Goal: Information Seeking & Learning: Check status

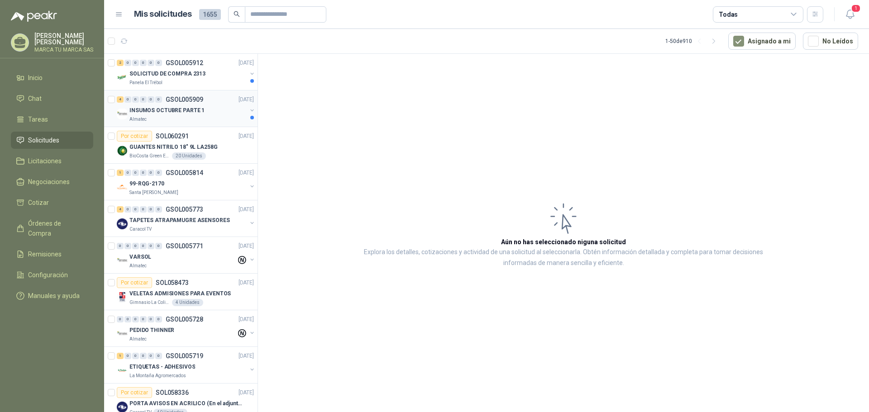
click at [204, 115] on div "INSUMOS OCTUBRE PARTE 1" at bounding box center [187, 110] width 117 height 11
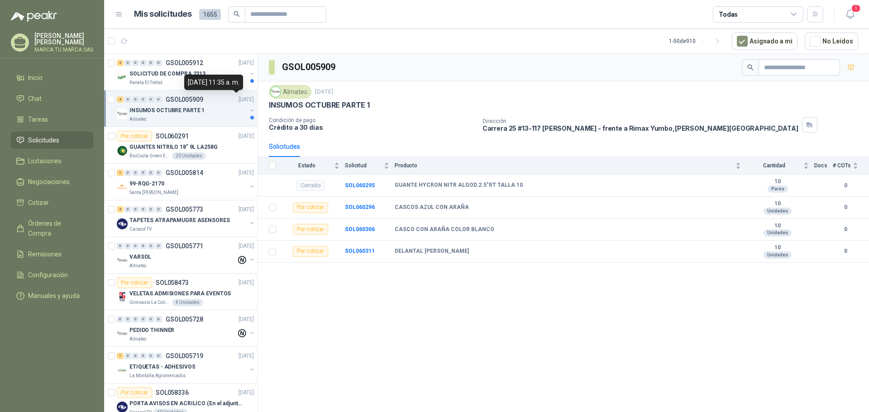
click at [216, 77] on div "[DATE] 11:35 a. m." at bounding box center [213, 82] width 59 height 15
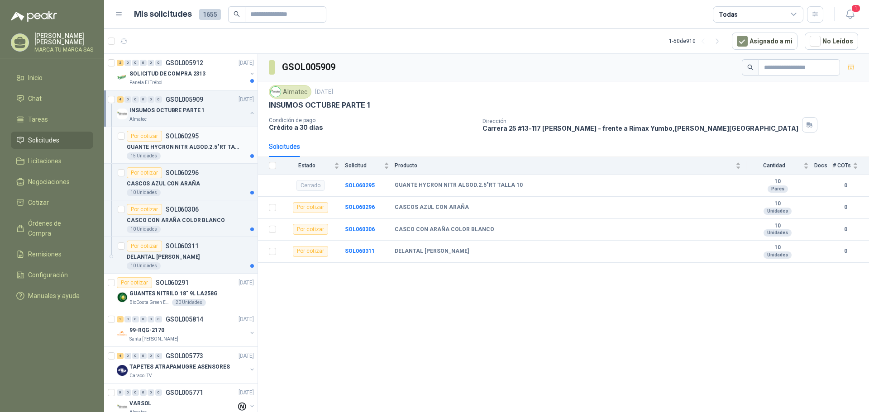
click at [233, 151] on p "GUANTE HYCRON NITR ALGOD.2.5"RT TALLA 10" at bounding box center [183, 147] width 113 height 9
click at [227, 181] on div "CASCOS AZUL CON ARAÑA" at bounding box center [190, 183] width 127 height 11
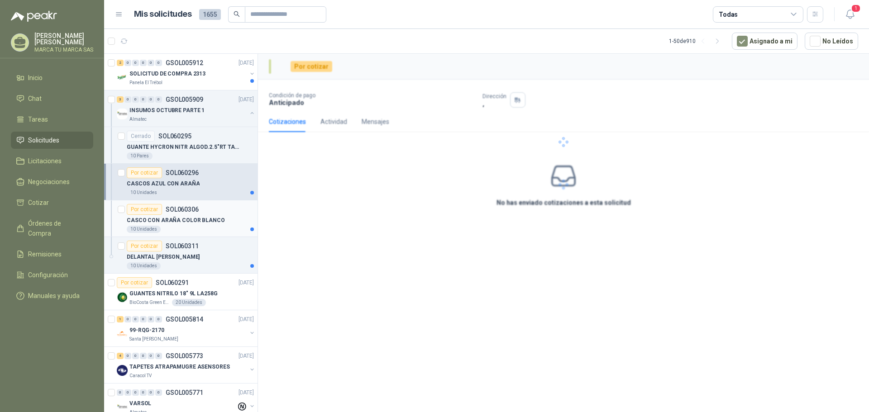
click at [227, 215] on div "Por cotizar SOL060306" at bounding box center [190, 209] width 127 height 11
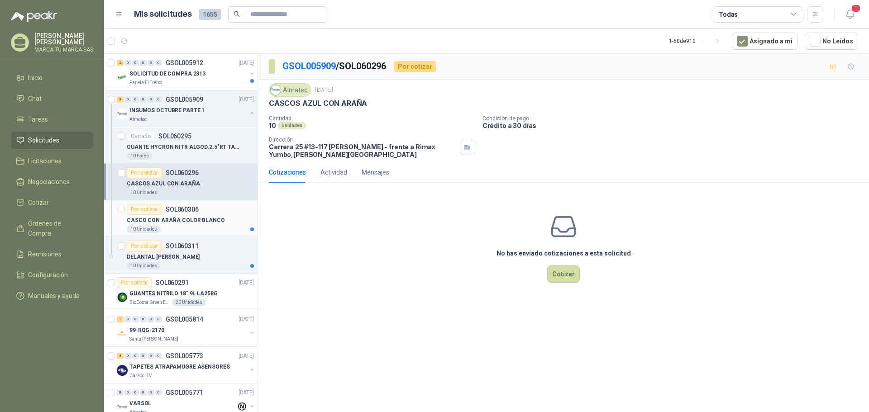
click at [222, 231] on div "10 Unidades" at bounding box center [190, 229] width 127 height 7
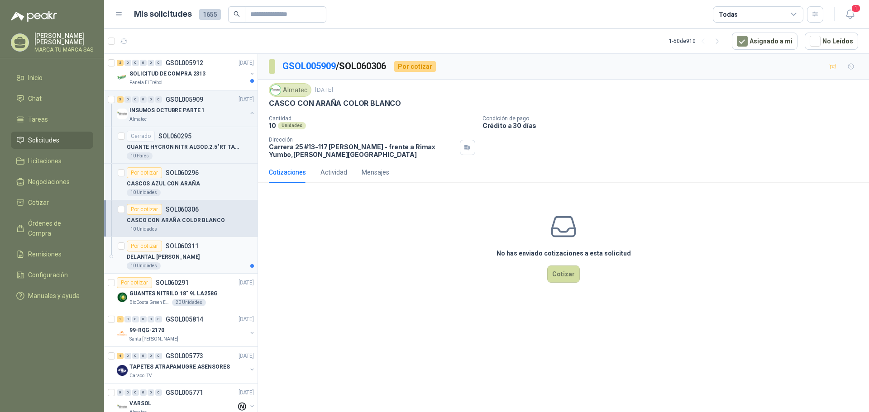
click at [221, 243] on div "Por cotizar SOL060311" at bounding box center [190, 246] width 127 height 11
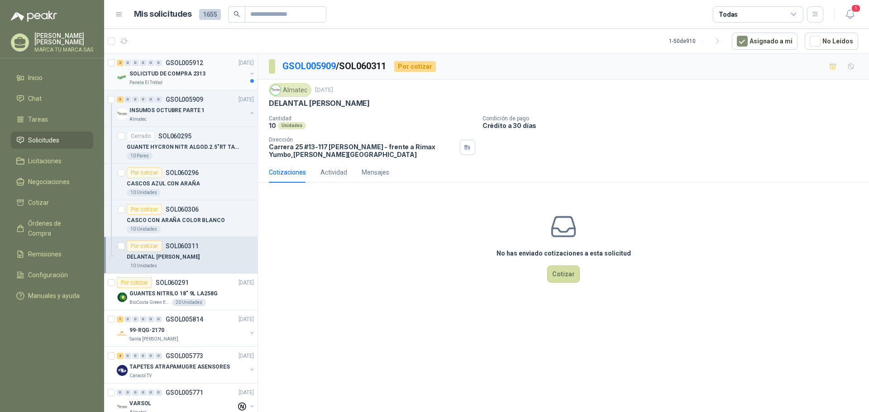
click at [213, 77] on div "SOLICITUD DE COMPRA 2313" at bounding box center [187, 73] width 117 height 11
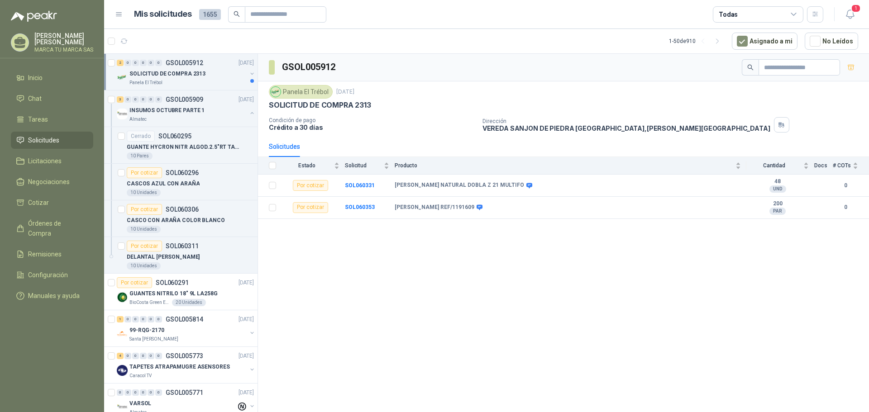
click at [249, 72] on button "button" at bounding box center [252, 73] width 7 height 7
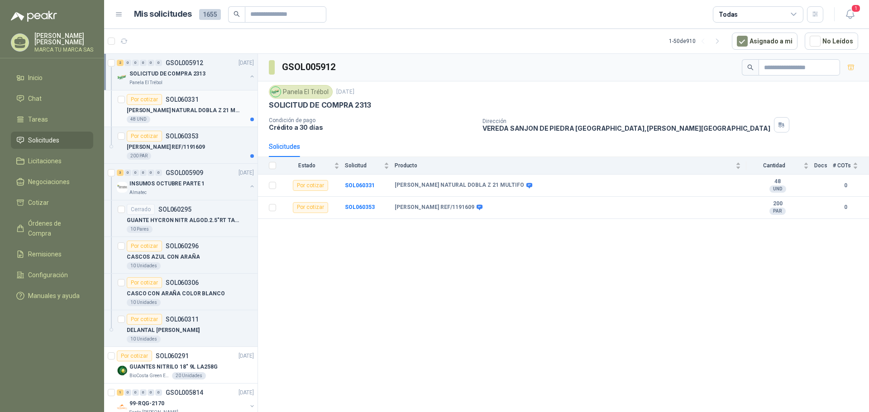
click at [222, 114] on p "[PERSON_NAME] NATURAL DOBLA Z 21 MULTIFO" at bounding box center [183, 110] width 113 height 9
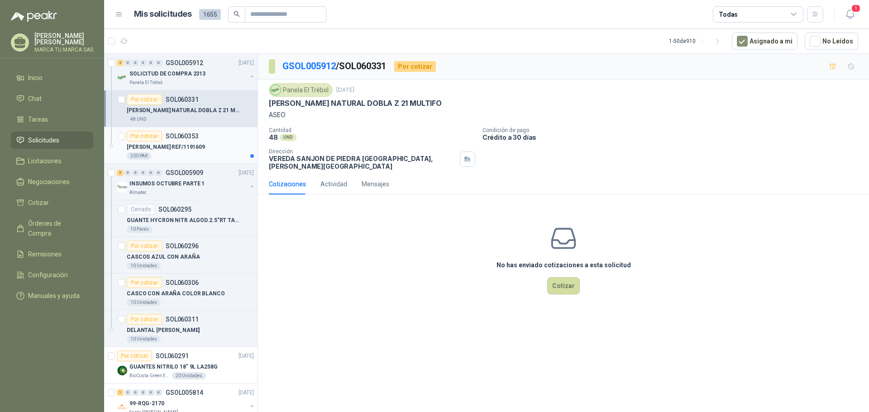
click at [221, 141] on div "Por cotizar SOL060353" at bounding box center [190, 136] width 127 height 11
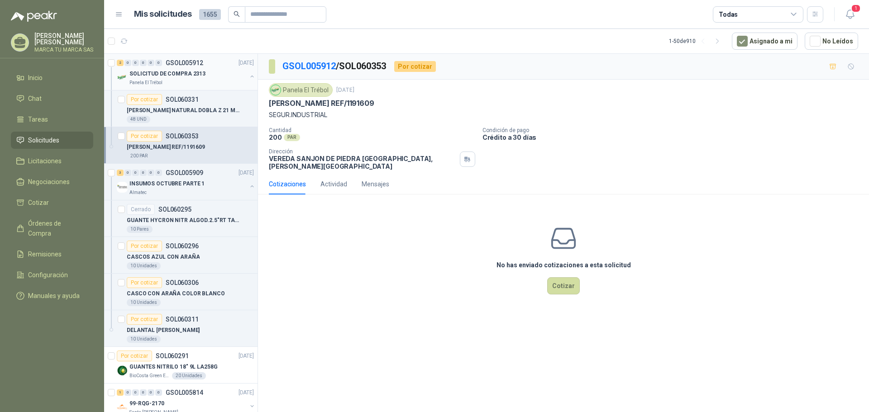
click at [249, 76] on button "button" at bounding box center [252, 76] width 7 height 7
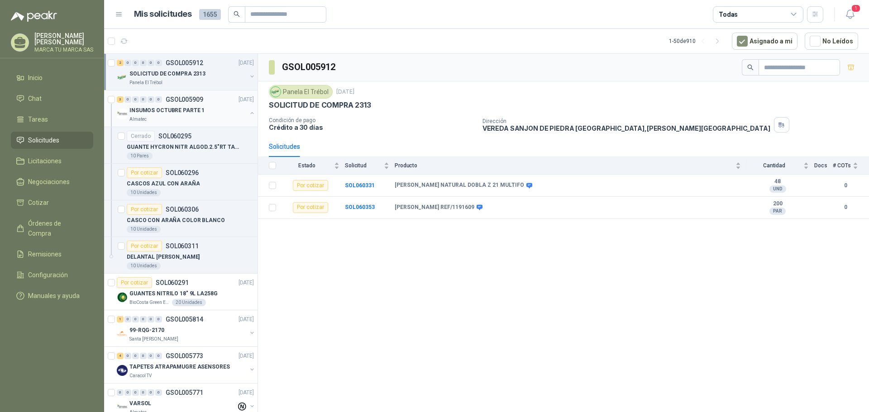
click at [249, 111] on button "button" at bounding box center [252, 113] width 7 height 7
